Goal: Information Seeking & Learning: Find specific page/section

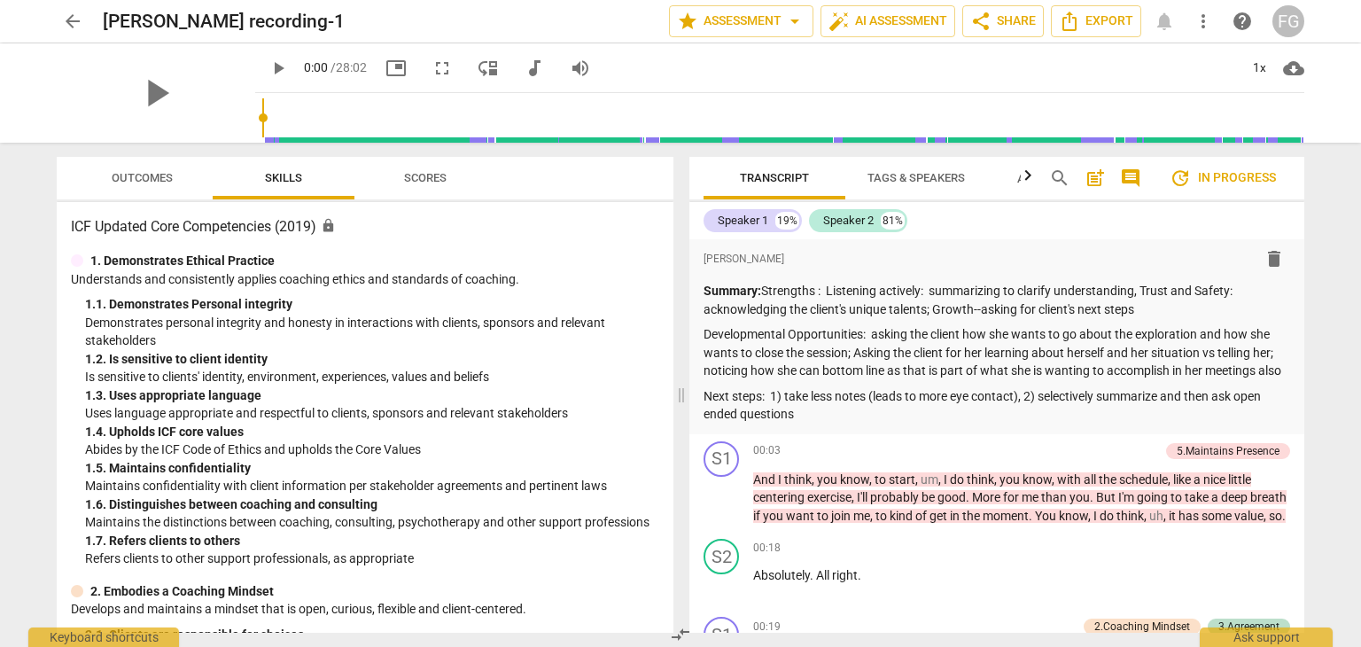
click at [72, 20] on span "arrow_back" at bounding box center [72, 21] width 21 height 21
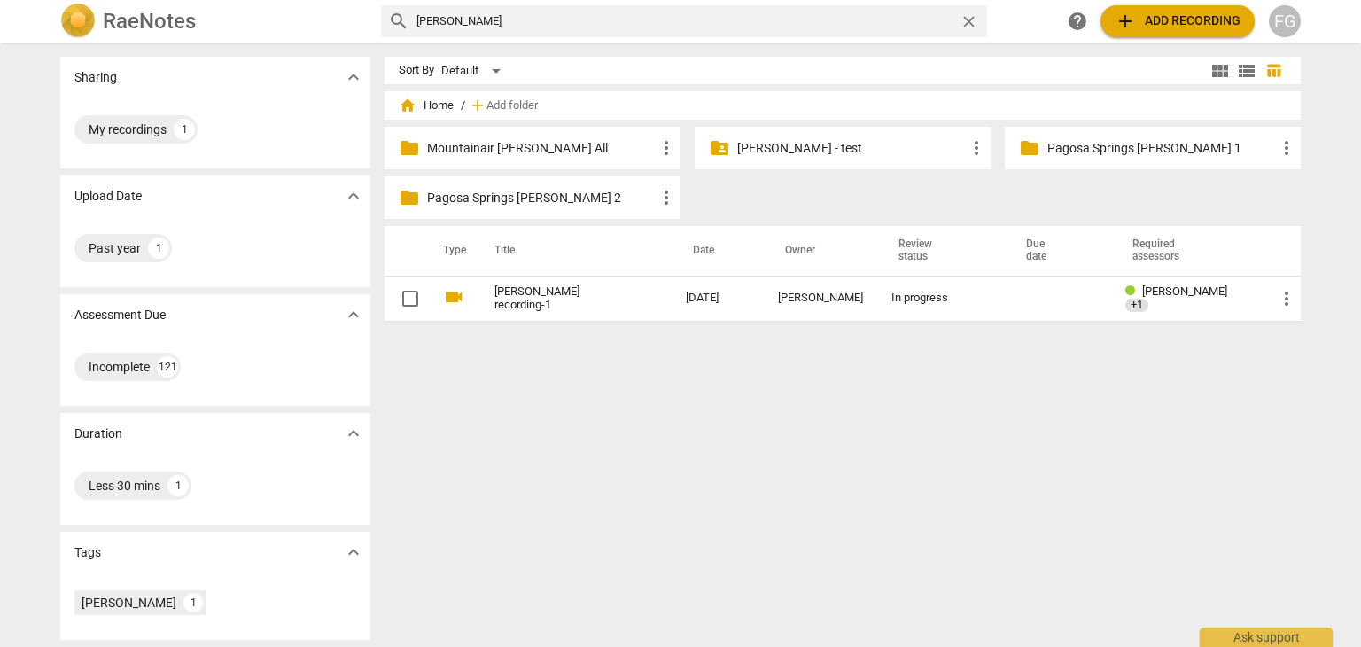
drag, startPoint x: 506, startPoint y: 18, endPoint x: 421, endPoint y: 24, distance: 85.3
click at [503, 18] on input "[PERSON_NAME]" at bounding box center [685, 21] width 536 height 28
type input "j"
type input "[PERSON_NAME]"
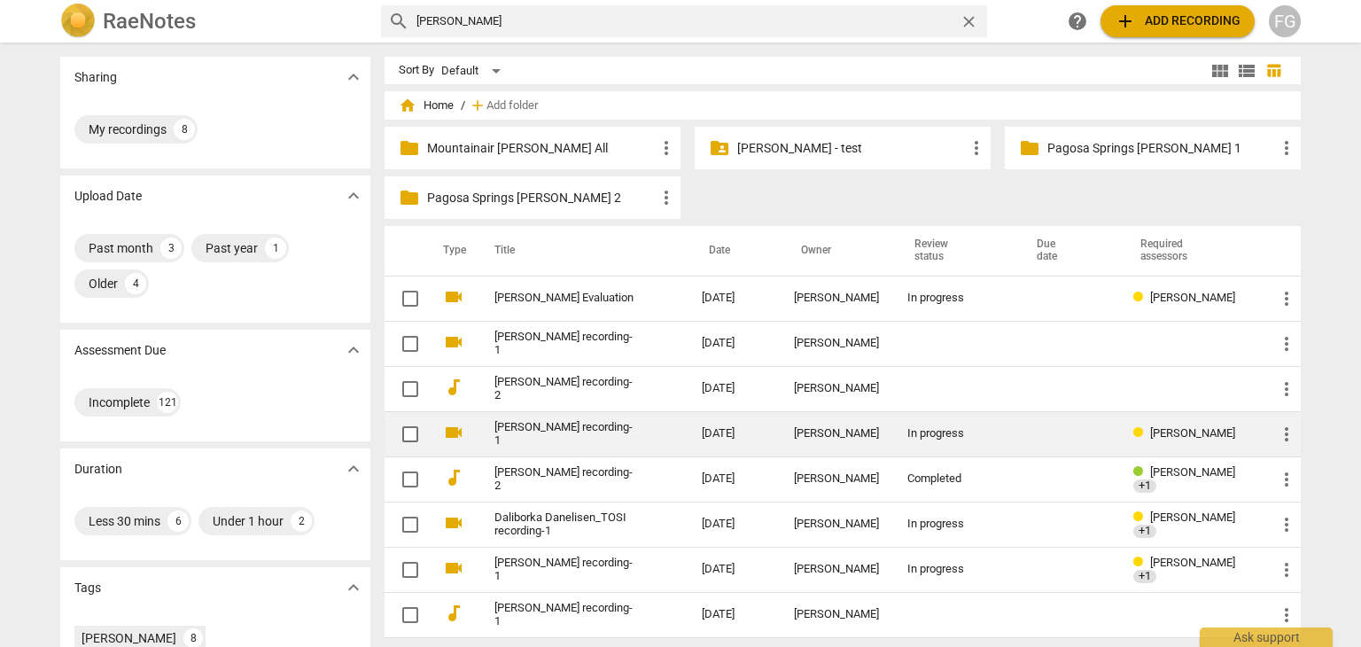
click at [570, 426] on link "[PERSON_NAME] recording-1" at bounding box center [567, 434] width 144 height 27
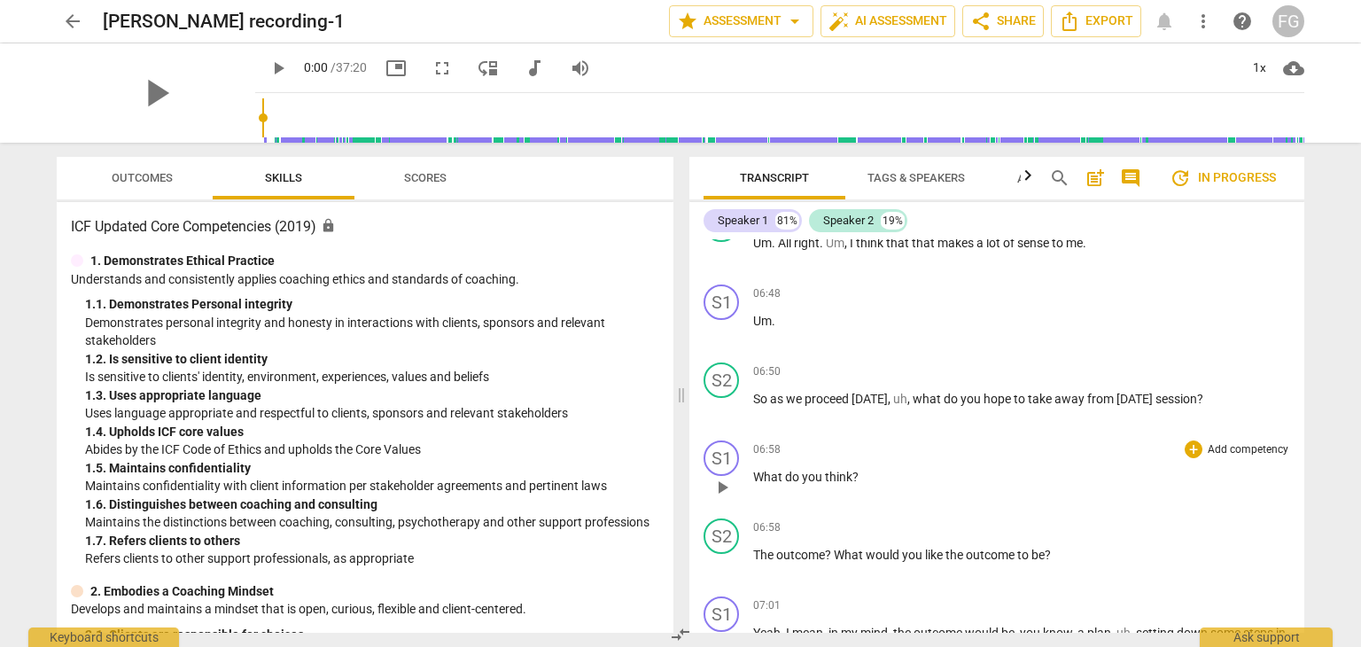
scroll to position [2481, 0]
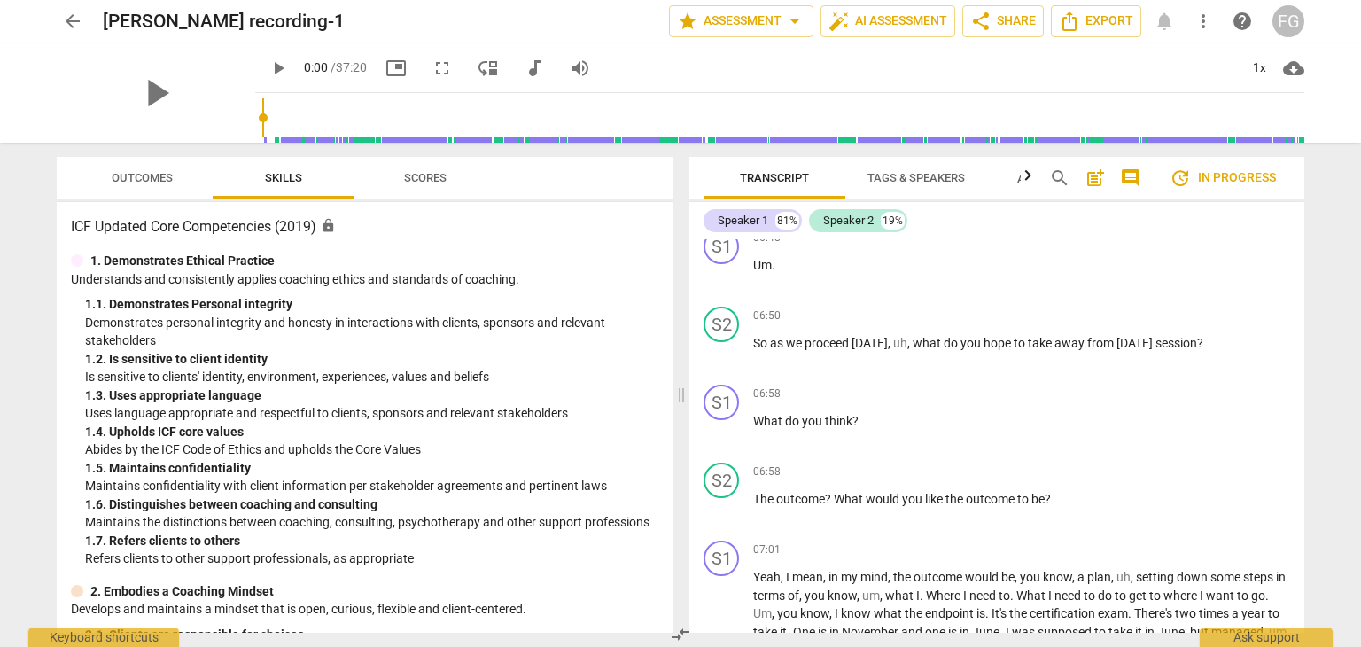
click at [71, 22] on span "arrow_back" at bounding box center [72, 21] width 21 height 21
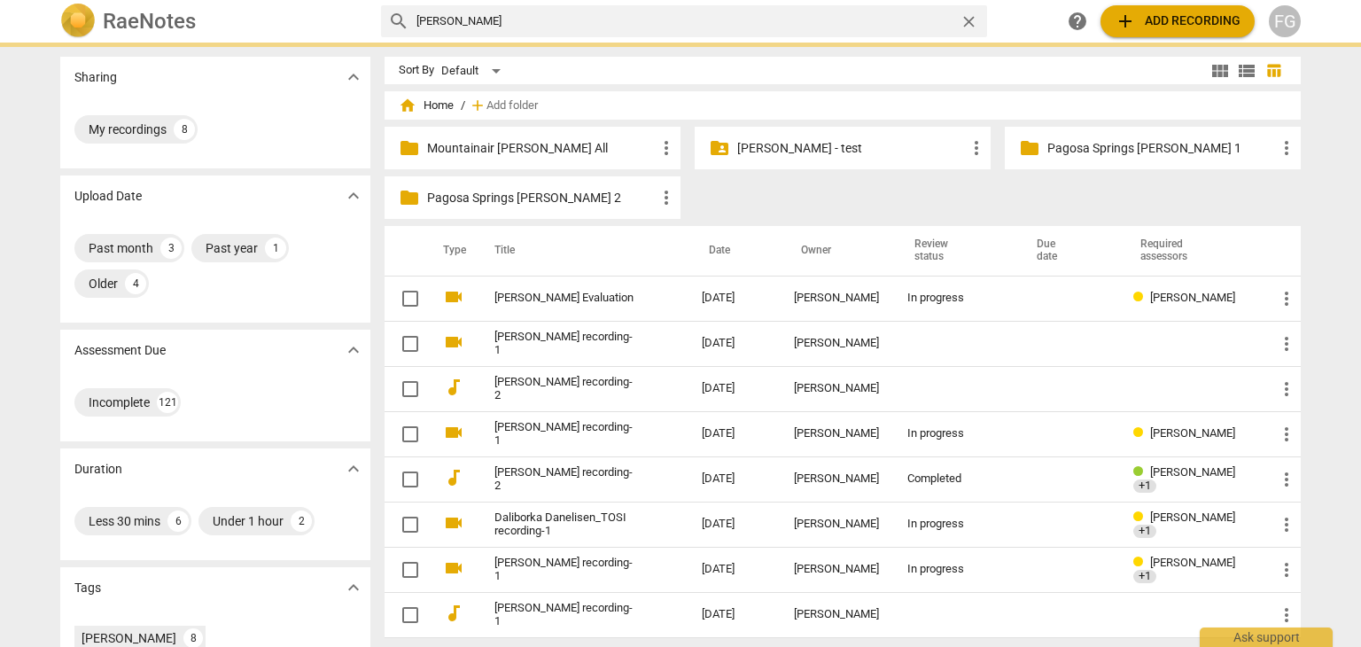
click at [674, 23] on input "[PERSON_NAME]" at bounding box center [685, 21] width 536 height 28
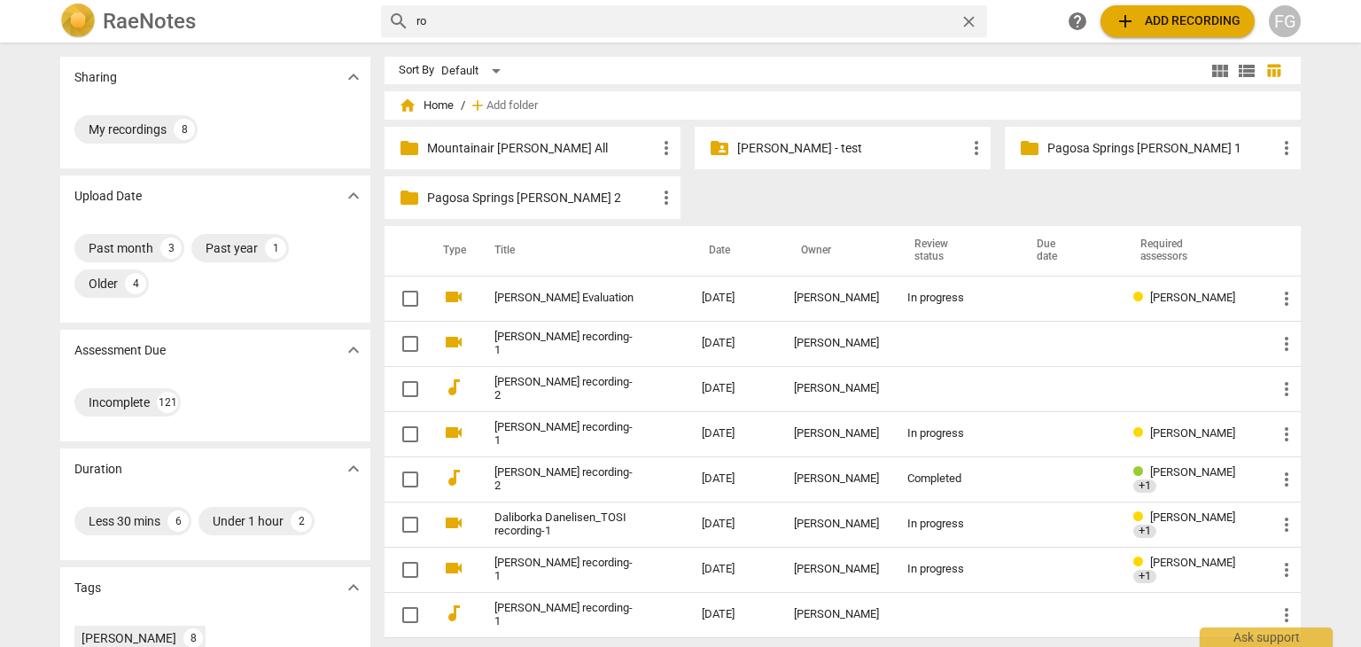
type input "r"
type input "[PERSON_NAME]"
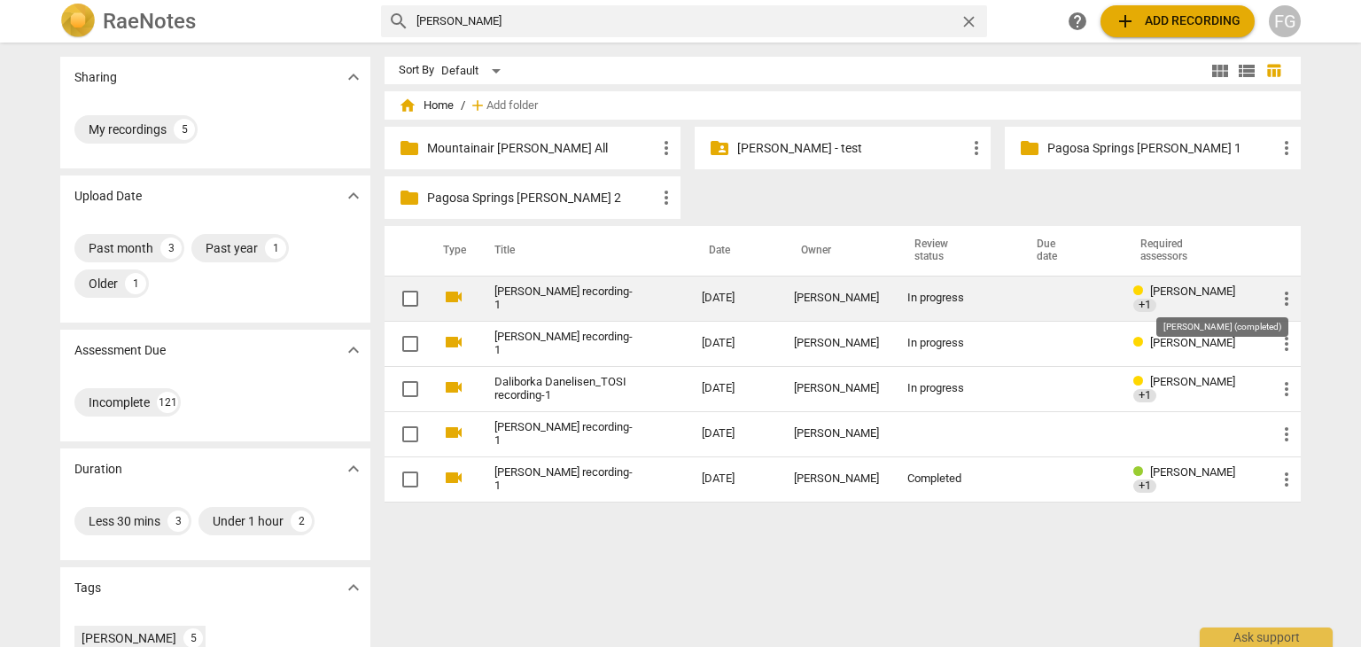
click at [1157, 299] on span "+1" at bounding box center [1145, 305] width 23 height 13
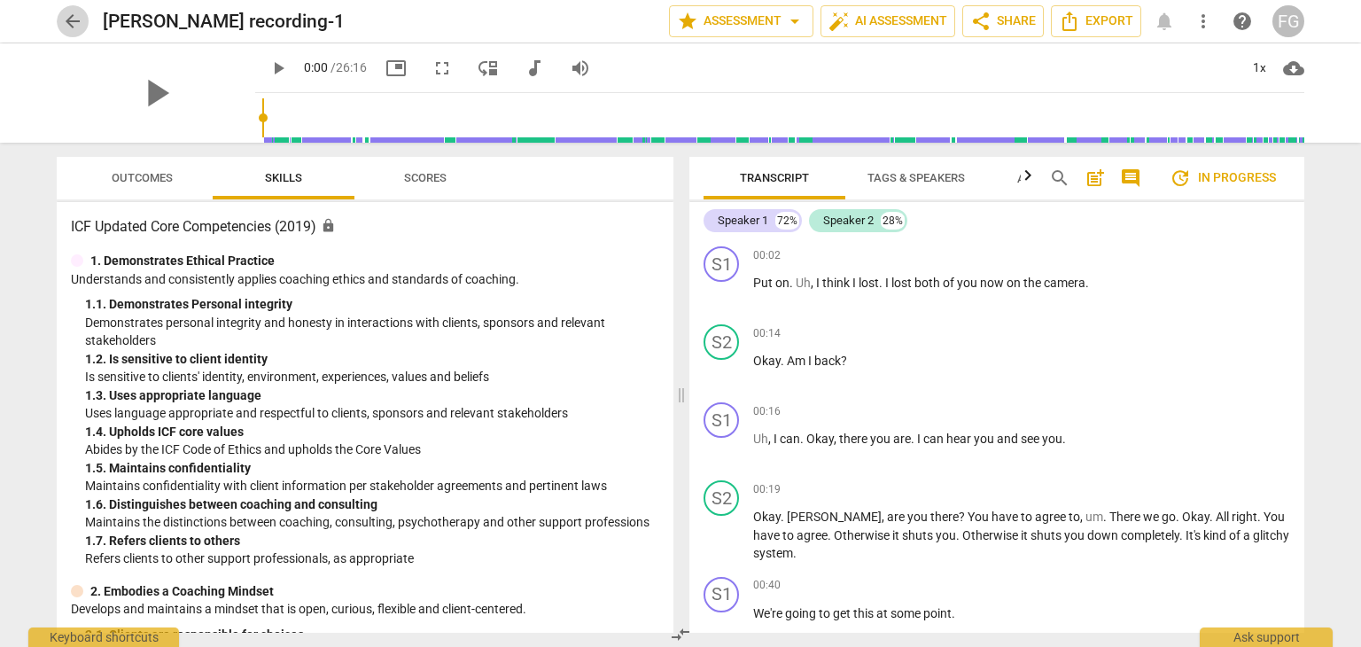
click at [73, 26] on span "arrow_back" at bounding box center [72, 21] width 21 height 21
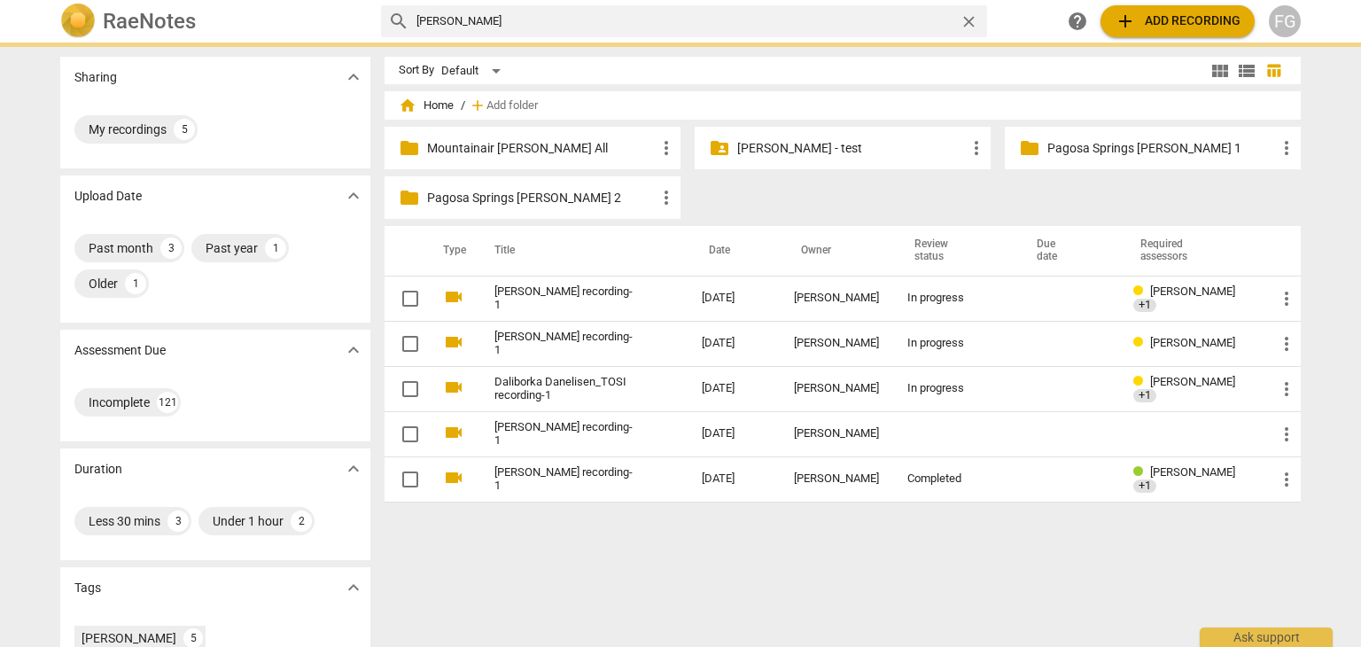
click at [530, 22] on input "[PERSON_NAME]" at bounding box center [685, 21] width 536 height 28
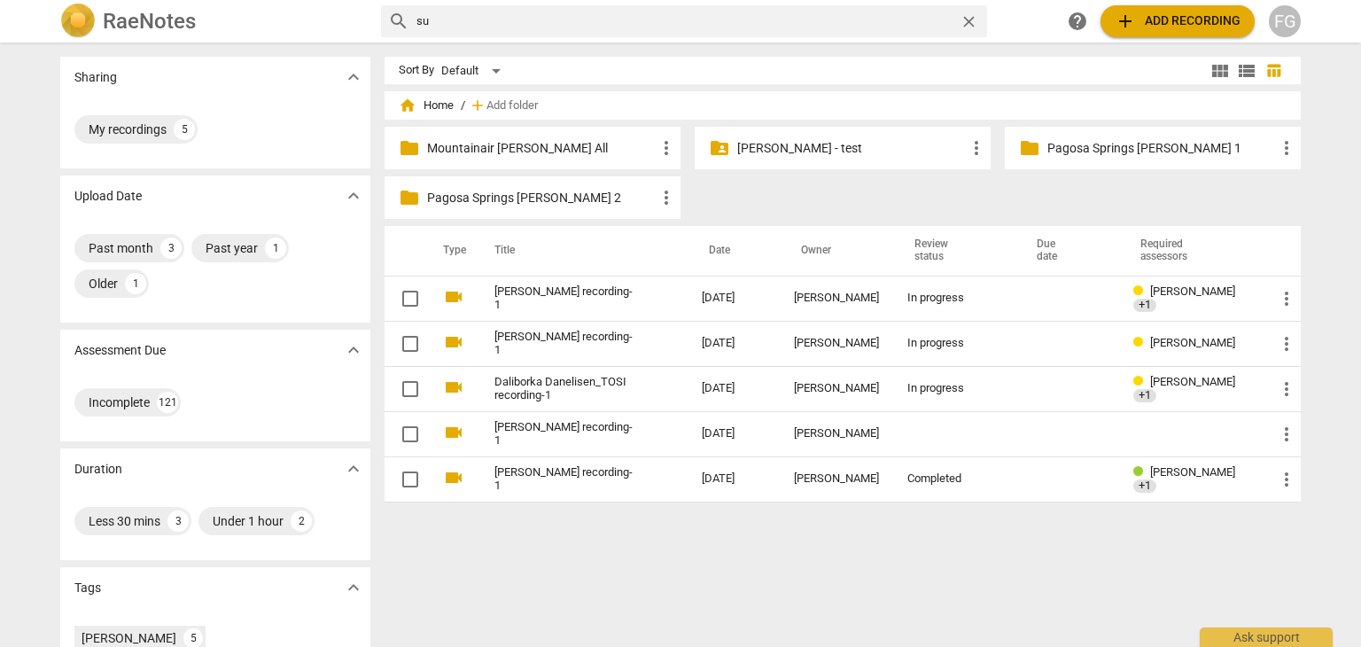
type input "s"
type input "daliborka"
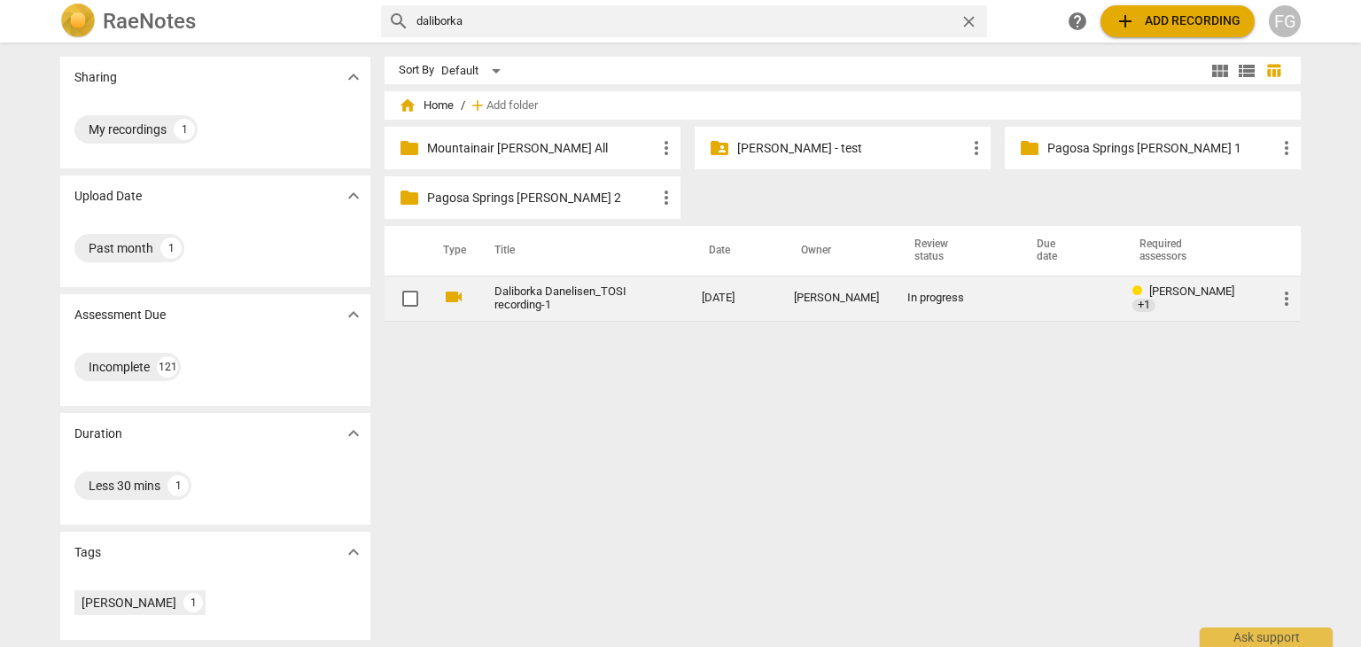
click at [544, 293] on link "Daliborka Danelisen_TOSI recording-1" at bounding box center [567, 298] width 144 height 27
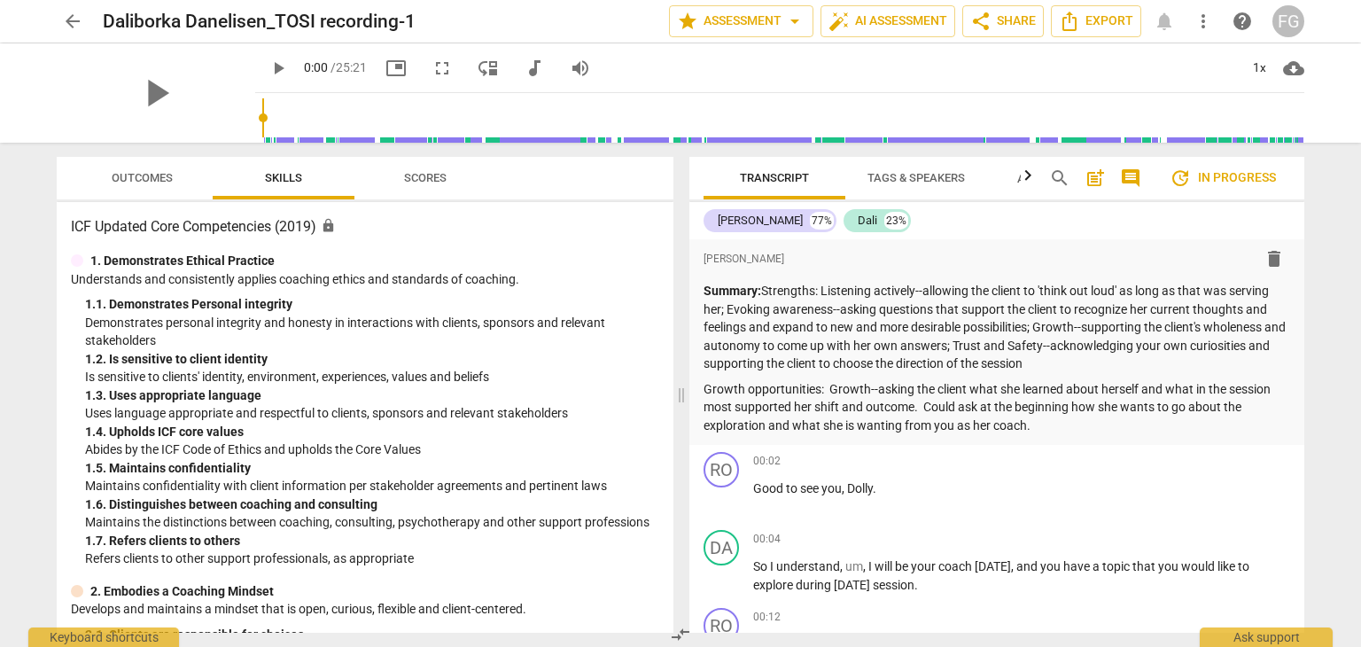
click at [71, 15] on span "arrow_back" at bounding box center [72, 21] width 21 height 21
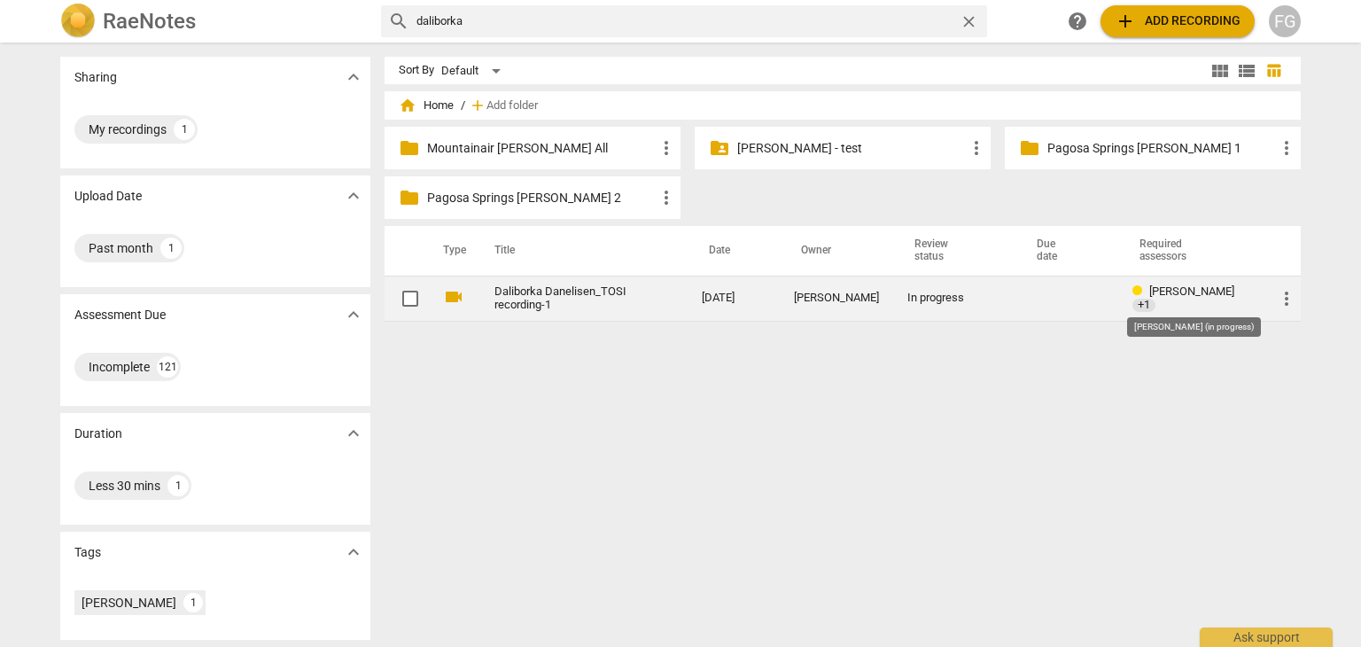
click at [1156, 299] on span "+1" at bounding box center [1144, 305] width 23 height 13
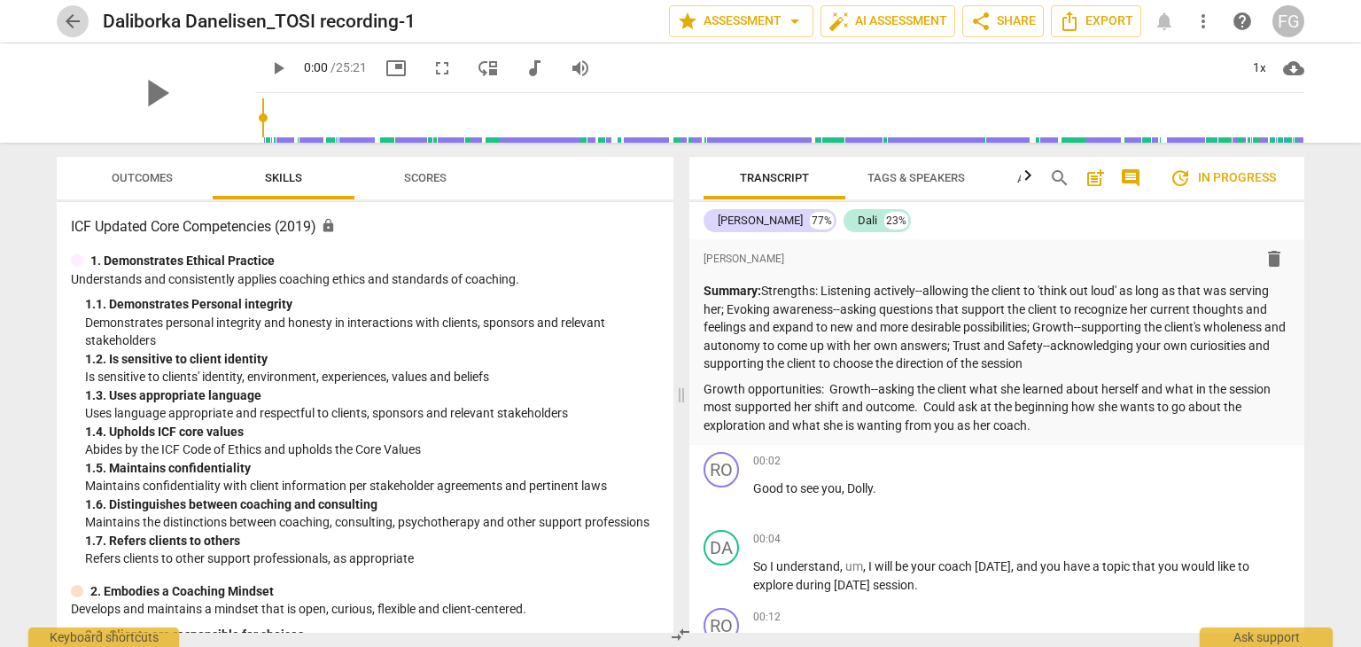
click at [69, 19] on span "arrow_back" at bounding box center [72, 21] width 21 height 21
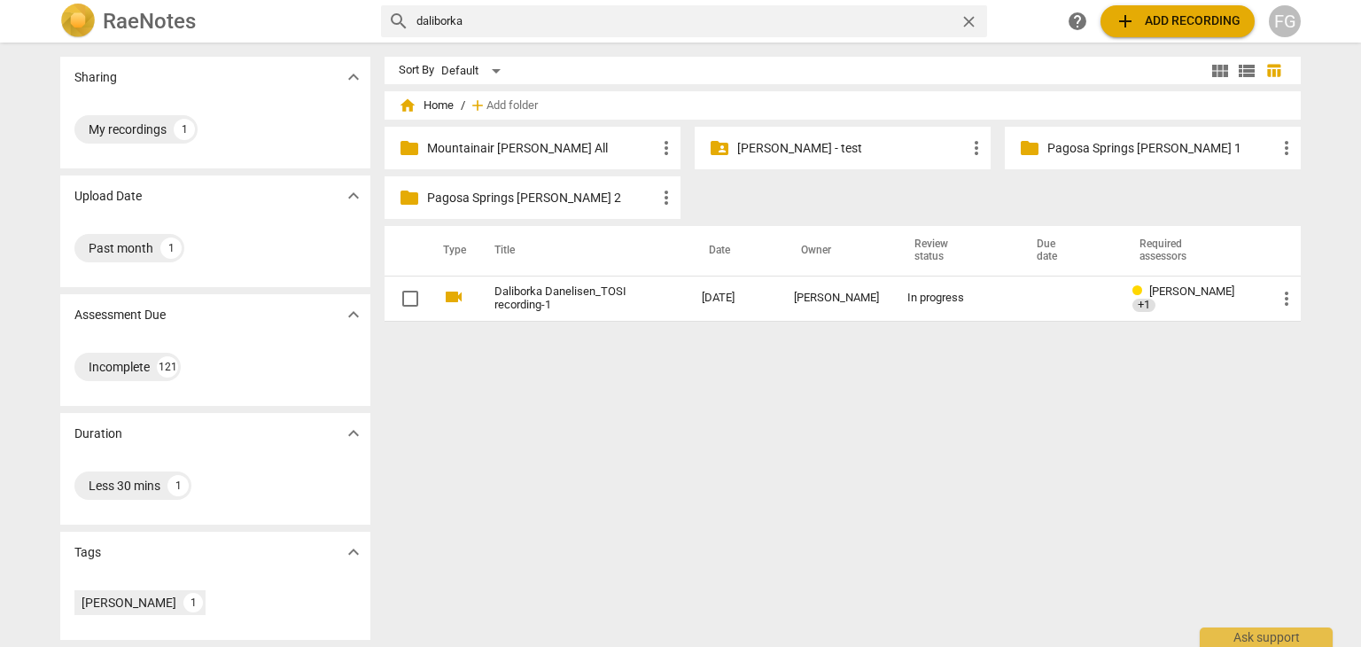
drag, startPoint x: 486, startPoint y: 22, endPoint x: 364, endPoint y: 12, distance: 121.8
click at [364, 14] on div "RaeNotes search [PERSON_NAME] close help add Add recording FG" at bounding box center [680, 21] width 1269 height 35
type input "[PERSON_NAME]"
click at [551, 21] on input "[PERSON_NAME]" at bounding box center [685, 21] width 536 height 28
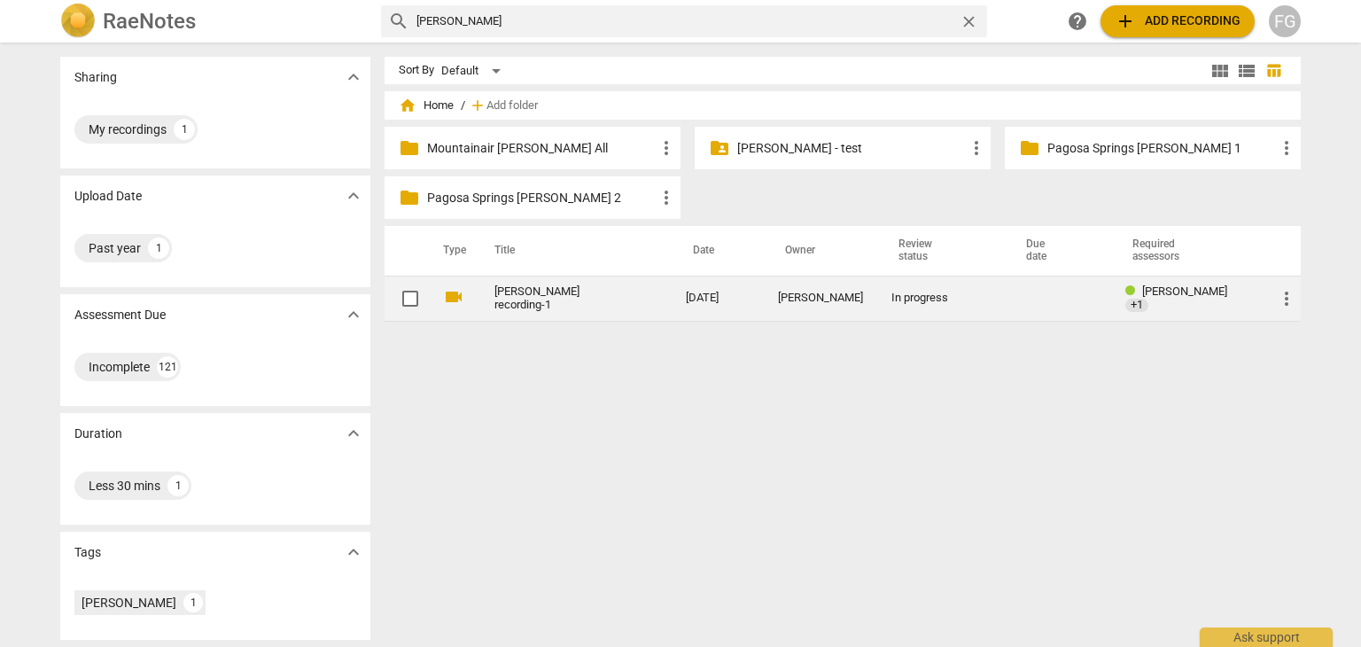
click at [578, 303] on link "[PERSON_NAME] recording-1" at bounding box center [559, 298] width 128 height 27
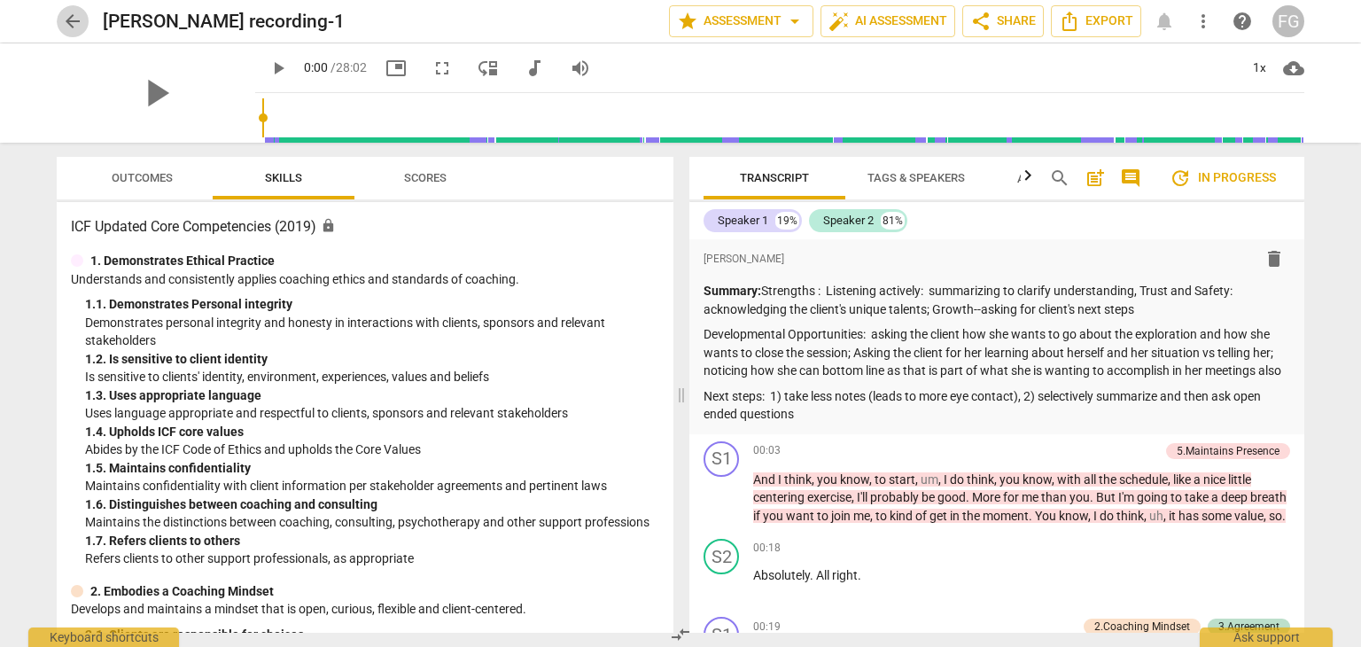
click at [80, 19] on span "arrow_back" at bounding box center [72, 21] width 21 height 21
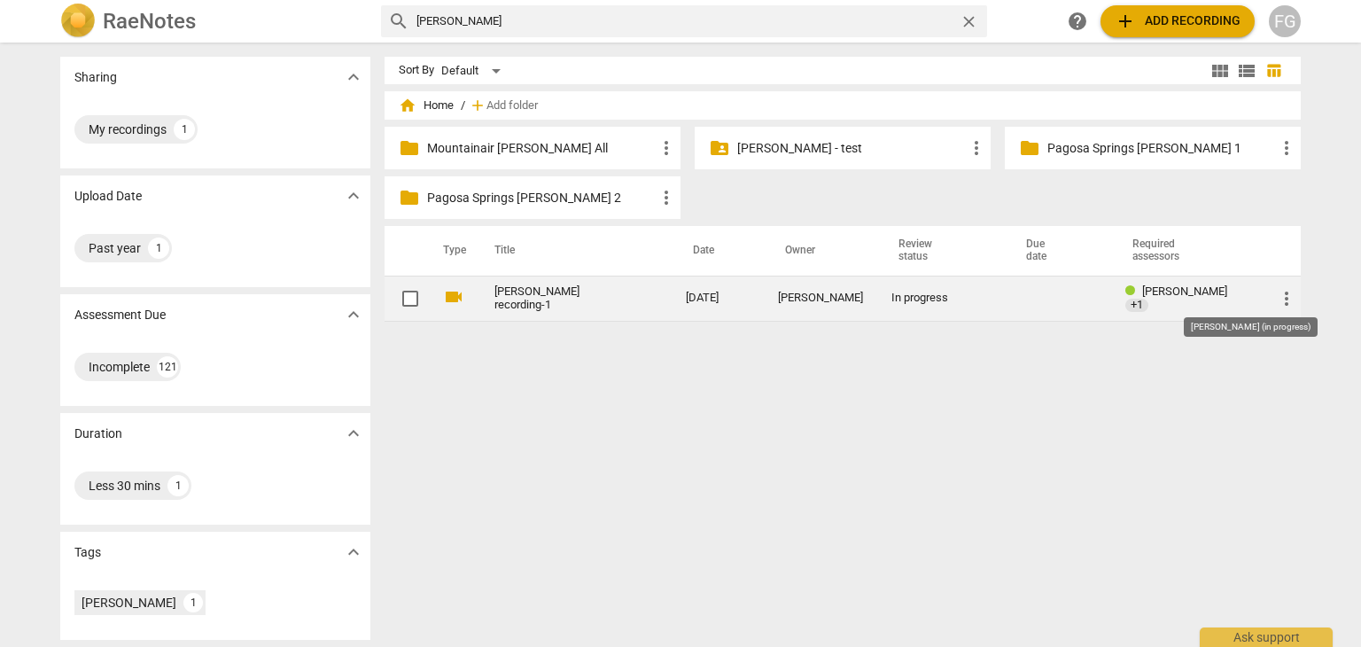
click at [1149, 299] on span "+1" at bounding box center [1137, 305] width 23 height 13
